Goal: Check status: Check status

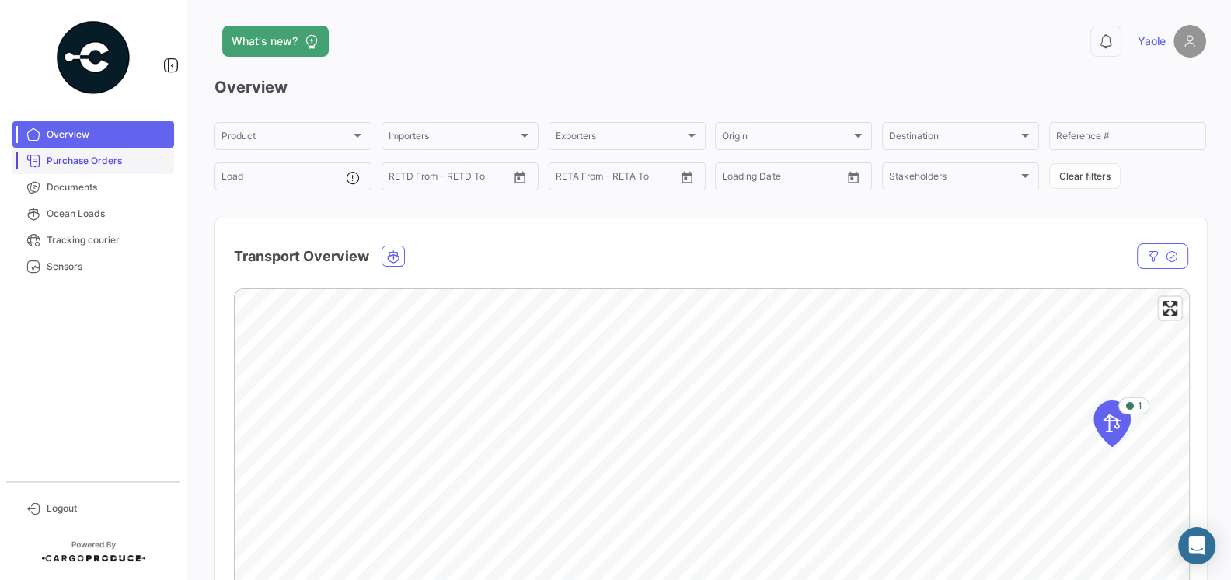
click at [99, 172] on link "Purchase Orders" at bounding box center [93, 161] width 162 height 26
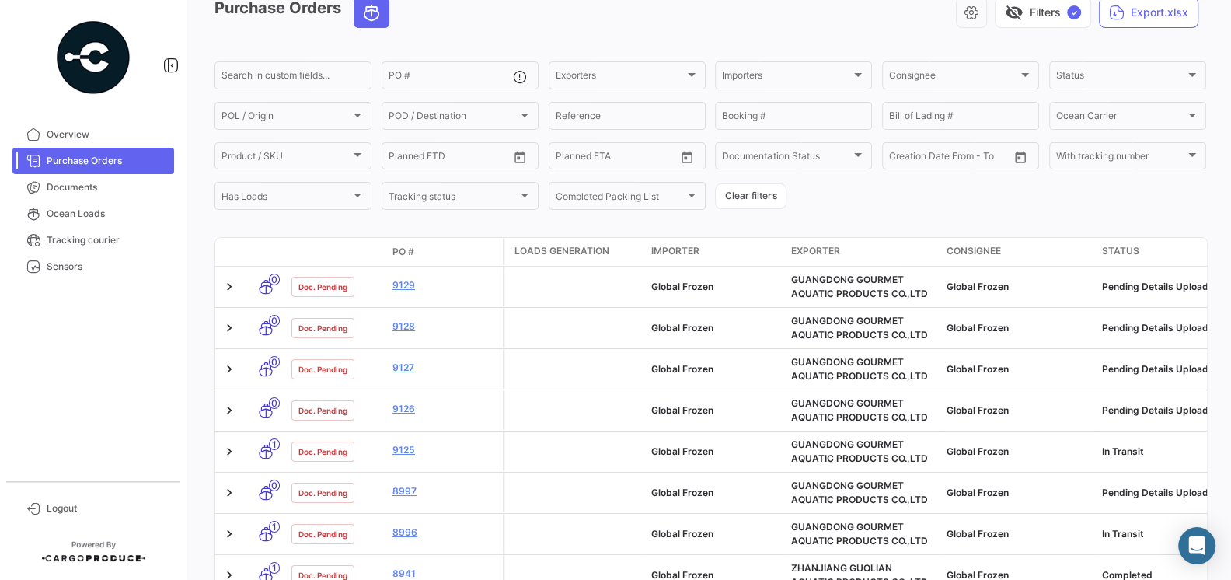
scroll to position [82, 0]
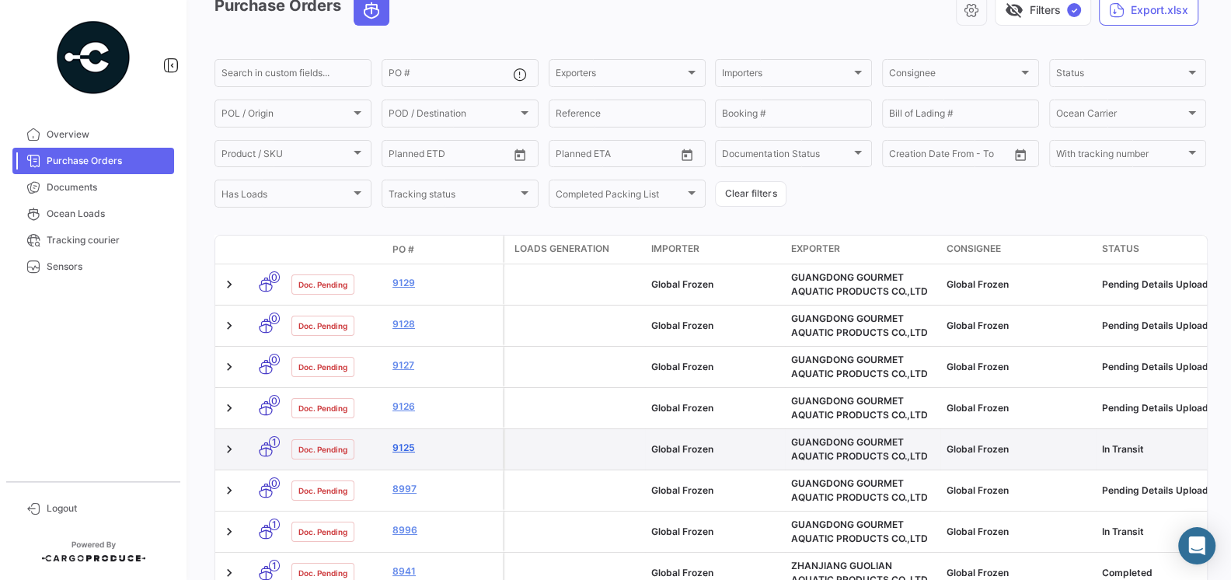
click at [405, 442] on link "9125" at bounding box center [444, 448] width 104 height 14
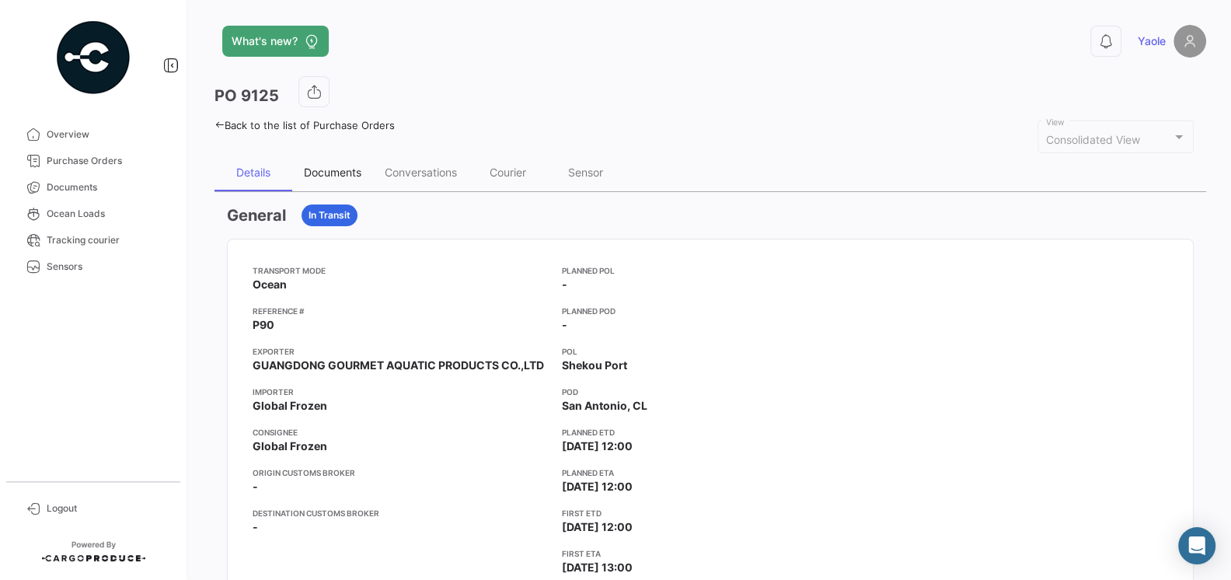
click at [332, 162] on div "Documents" at bounding box center [332, 172] width 81 height 37
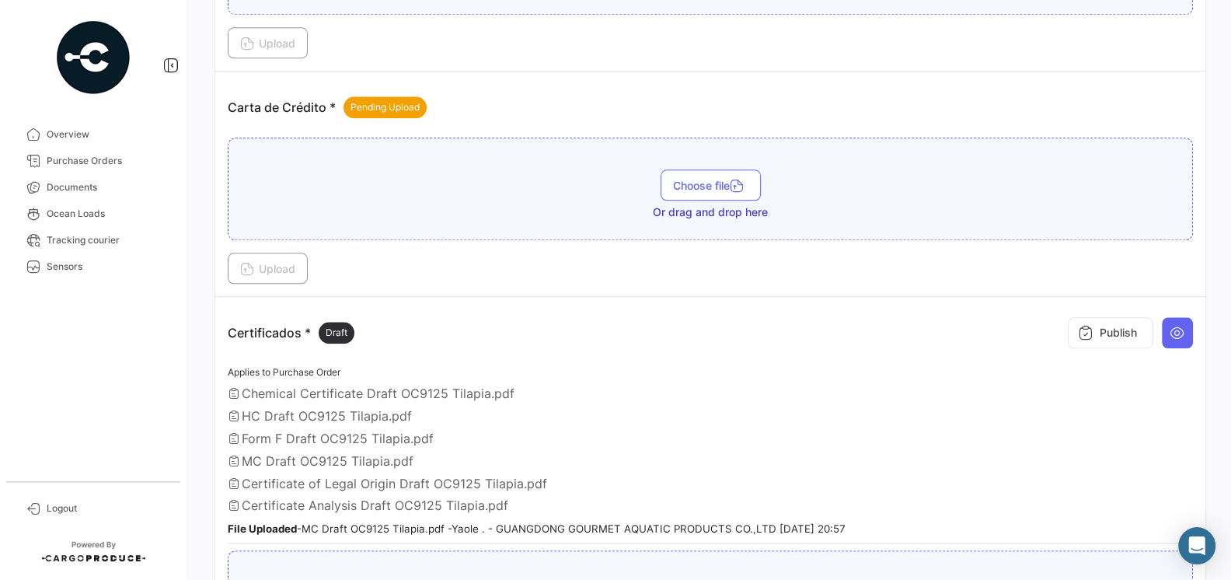
scroll to position [1341, 0]
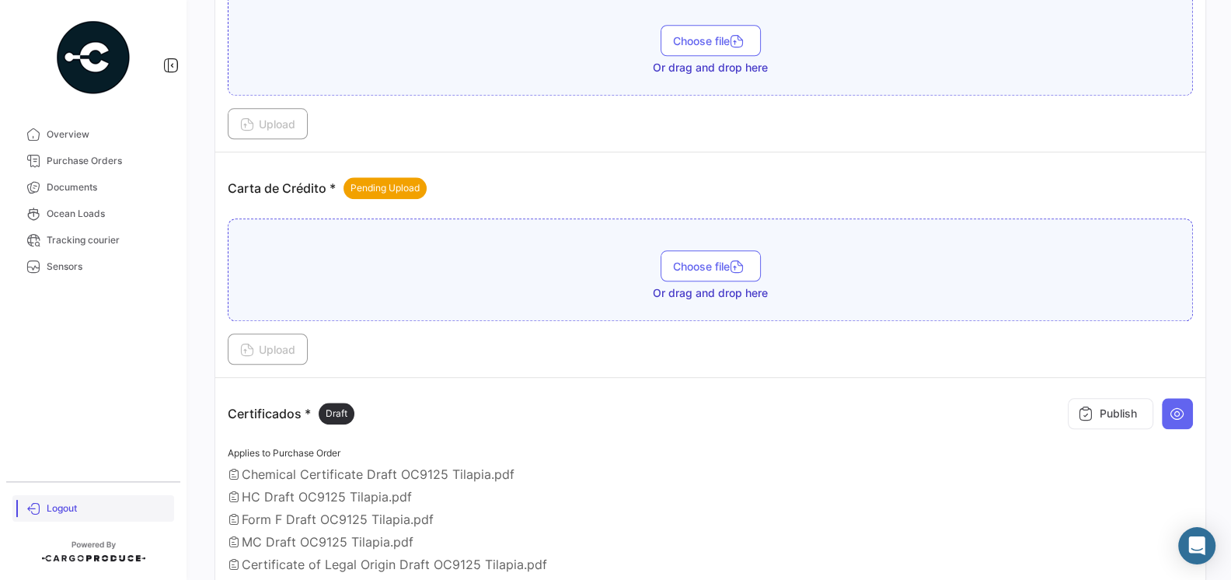
click at [57, 506] on span "Logout" at bounding box center [107, 508] width 121 height 14
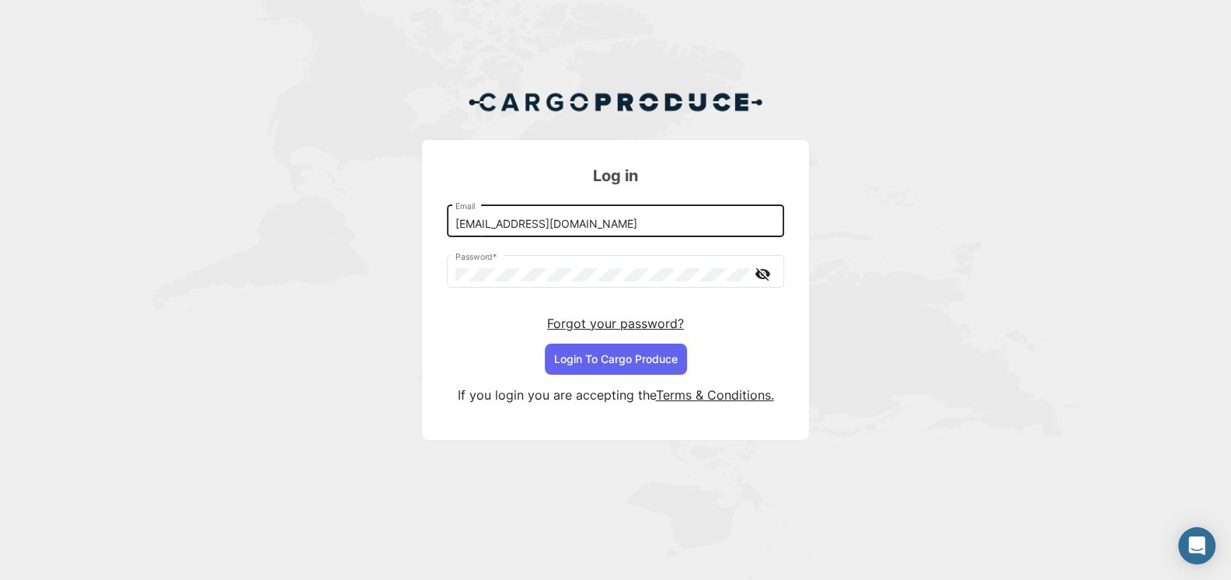
click at [598, 218] on input "[EMAIL_ADDRESS][DOMAIN_NAME]" at bounding box center [615, 224] width 321 height 13
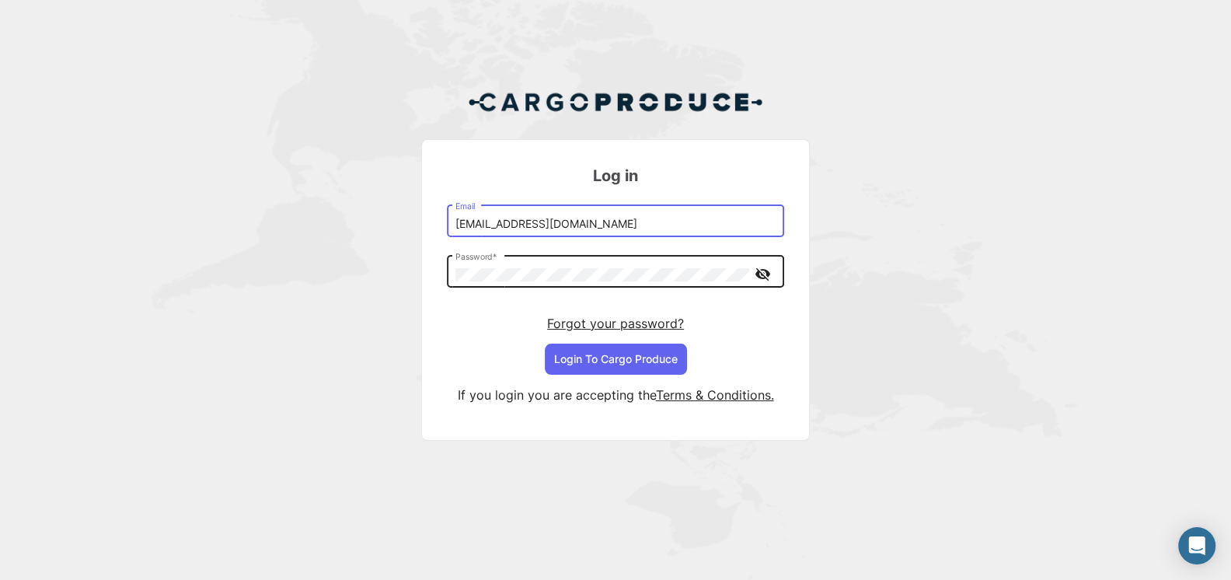
type input "[EMAIL_ADDRESS][DOMAIN_NAME]"
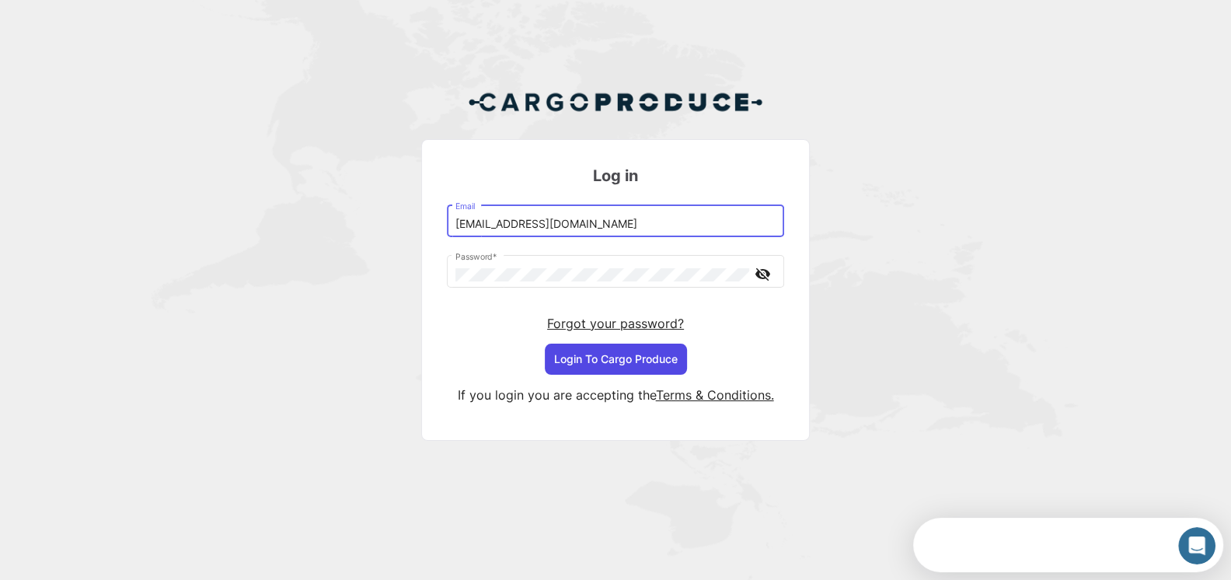
click at [627, 361] on button "Login To Cargo Produce" at bounding box center [616, 358] width 142 height 31
